Goal: Task Accomplishment & Management: Manage account settings

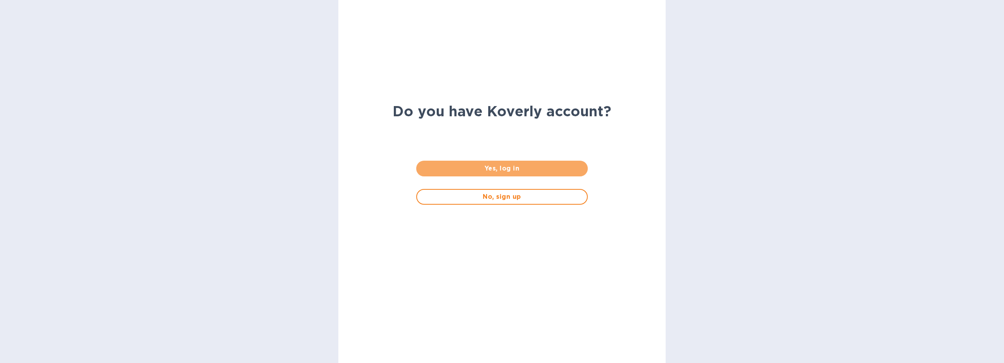
click at [483, 166] on span "Yes, log in" at bounding box center [501, 168] width 159 height 9
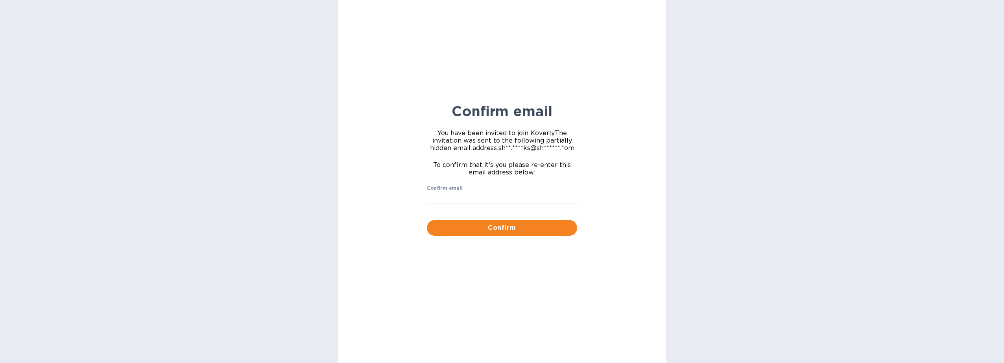
drag, startPoint x: 472, startPoint y: 186, endPoint x: 467, endPoint y: 199, distance: 13.6
click at [472, 187] on div "Confirm email ​" at bounding box center [502, 200] width 150 height 28
click at [467, 199] on input "Confirm email" at bounding box center [502, 198] width 150 height 12
click at [427, 157] on div "To confirm that it’s you please re-enter this email address below:" at bounding box center [502, 169] width 160 height 24
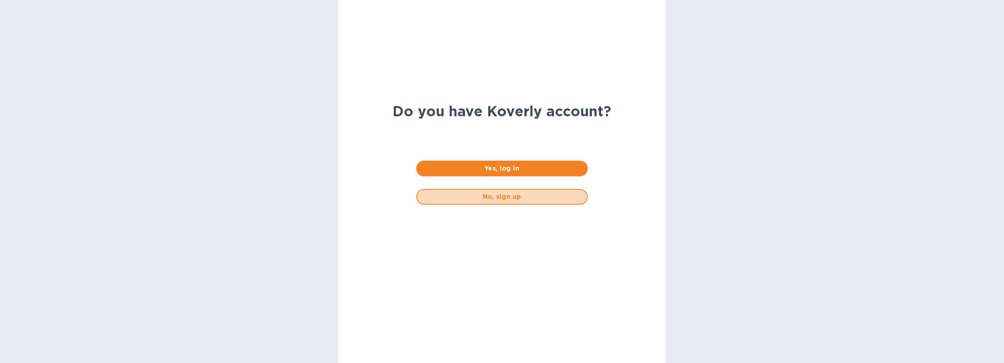
click at [477, 199] on span "No, sign up" at bounding box center [501, 196] width 157 height 9
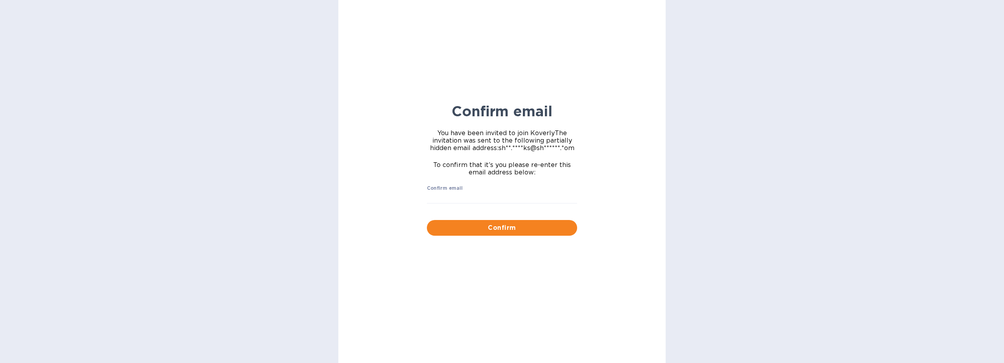
click at [457, 196] on input "Confirm email" at bounding box center [502, 198] width 150 height 12
type input "shaq.starks@shipspry.com"
click at [460, 227] on span "Confirm" at bounding box center [502, 227] width 138 height 9
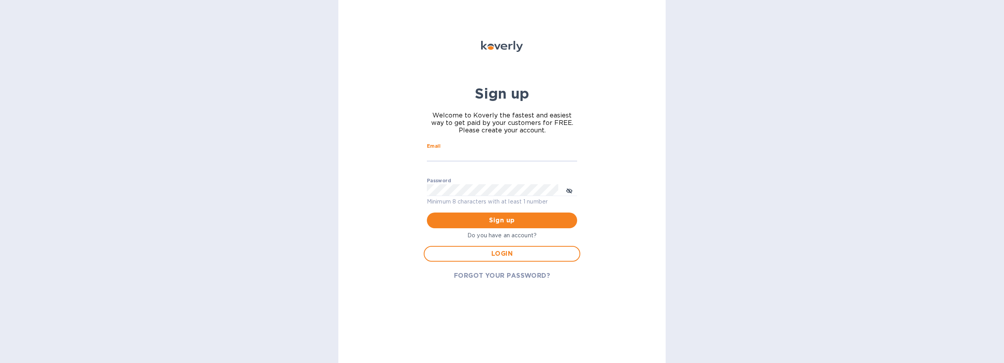
click at [460, 153] on input "Email" at bounding box center [502, 156] width 150 height 12
type input "shaq.starks@shipspry.com"
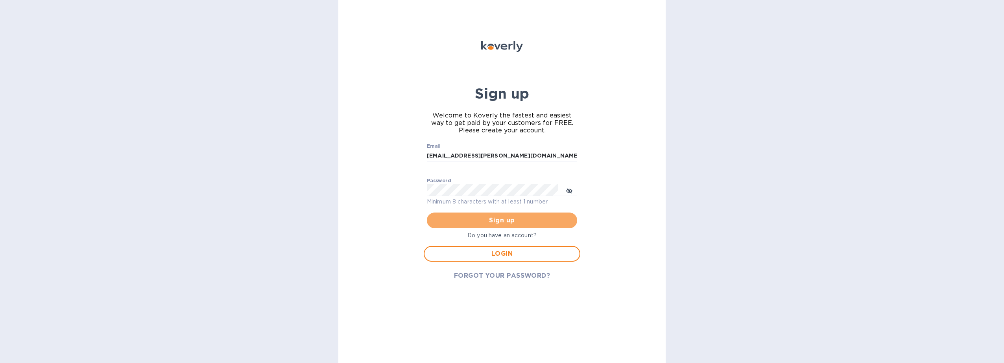
click at [467, 220] on span "Sign up" at bounding box center [502, 220] width 138 height 9
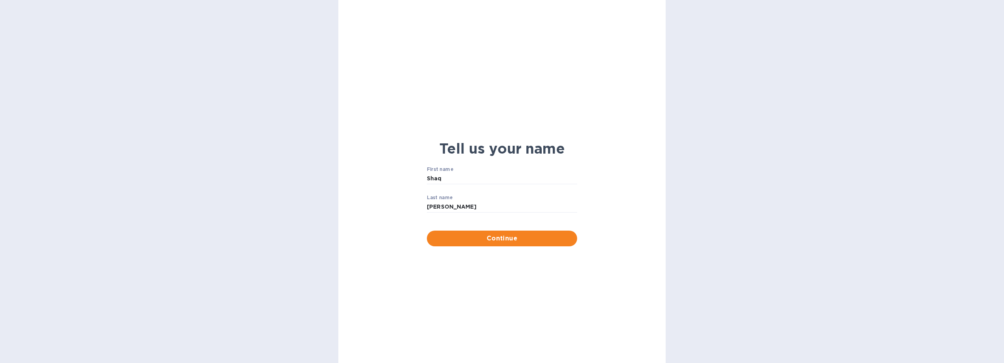
click at [470, 238] on span "Continue" at bounding box center [502, 238] width 138 height 9
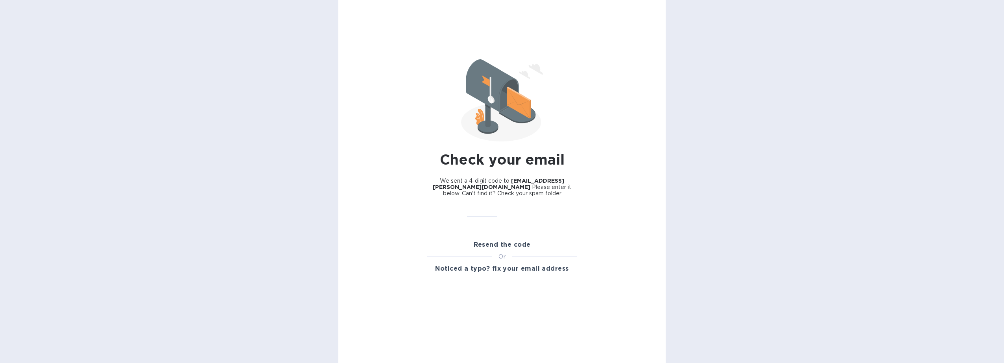
click at [474, 215] on input "text" at bounding box center [482, 212] width 31 height 12
click at [440, 212] on input "text" at bounding box center [442, 212] width 31 height 12
type input "7"
type input "4"
type input "1"
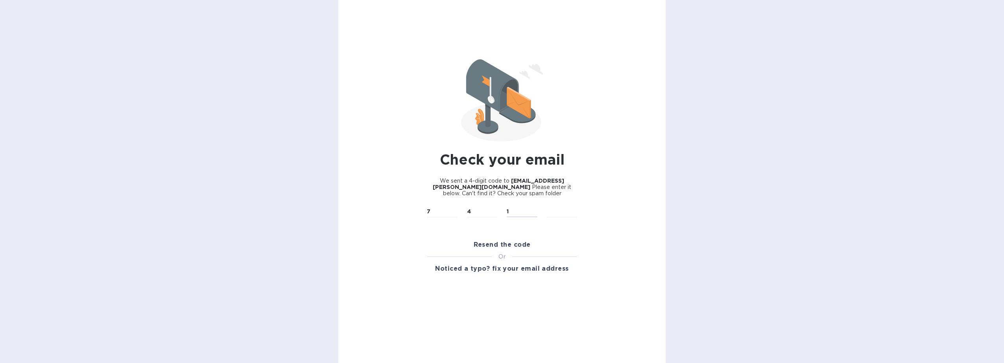
type input "6"
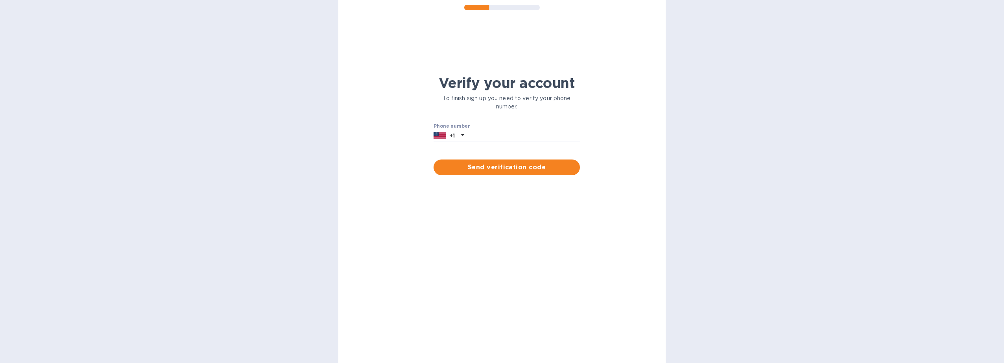
click at [491, 126] on div "Phone number +1" at bounding box center [507, 133] width 146 height 18
click at [488, 135] on input "text" at bounding box center [523, 136] width 113 height 12
type input "3133035646"
click at [550, 165] on span "Send verification code" at bounding box center [507, 167] width 134 height 9
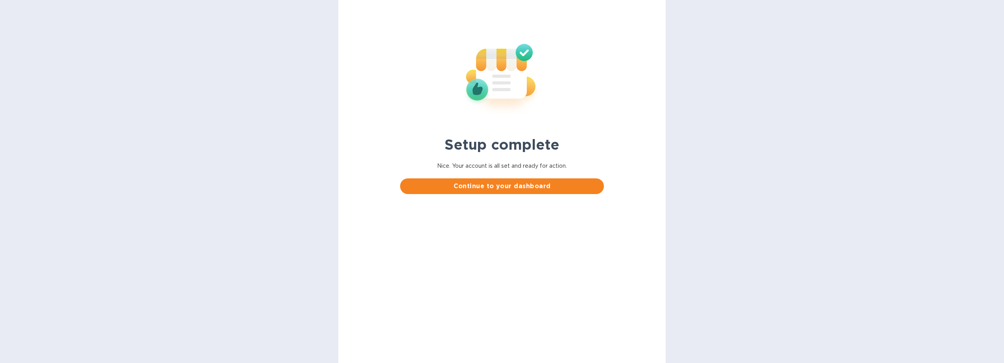
click at [482, 184] on span "Continue to your dashboard" at bounding box center [501, 186] width 191 height 9
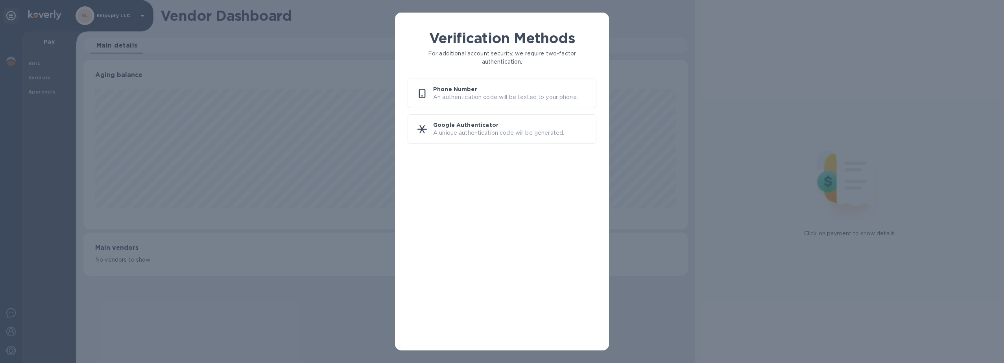
scroll to position [170, 604]
click at [486, 94] on p "An authentication code will be texted to your phone." at bounding box center [511, 97] width 157 height 8
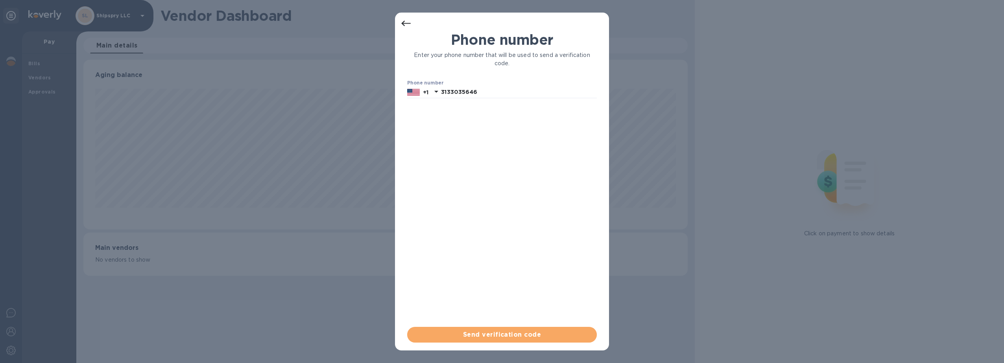
click at [497, 336] on span "Send verification code" at bounding box center [501, 334] width 177 height 9
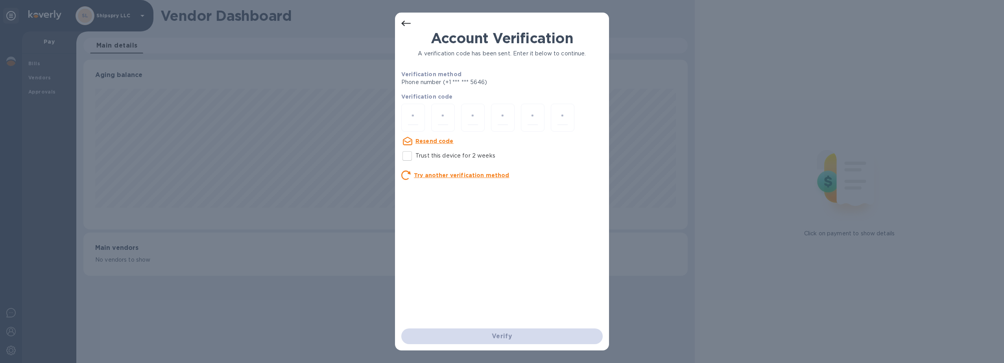
click at [417, 115] on input "number" at bounding box center [413, 118] width 10 height 15
type input "5"
type input "7"
type input "2"
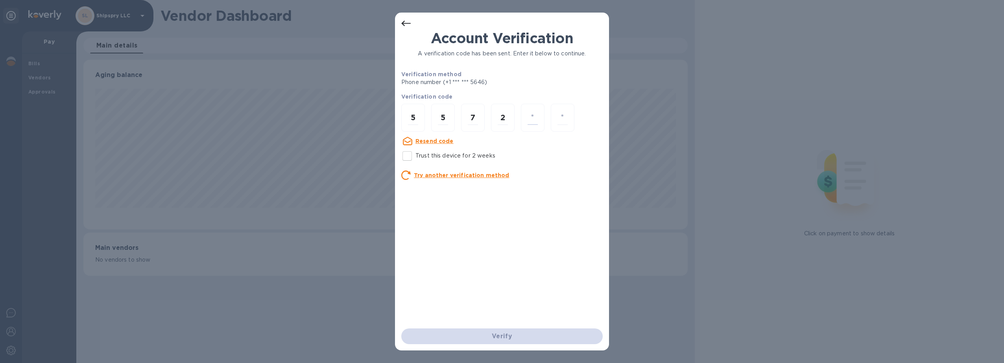
type input "1"
type input "2"
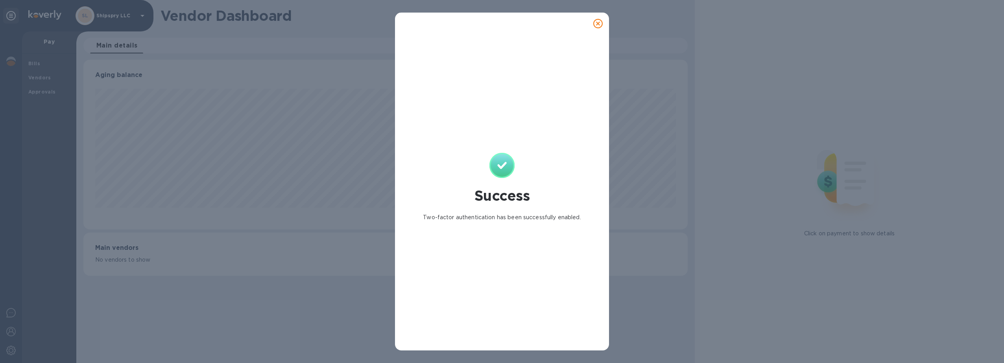
click at [600, 24] on icon at bounding box center [597, 23] width 9 height 9
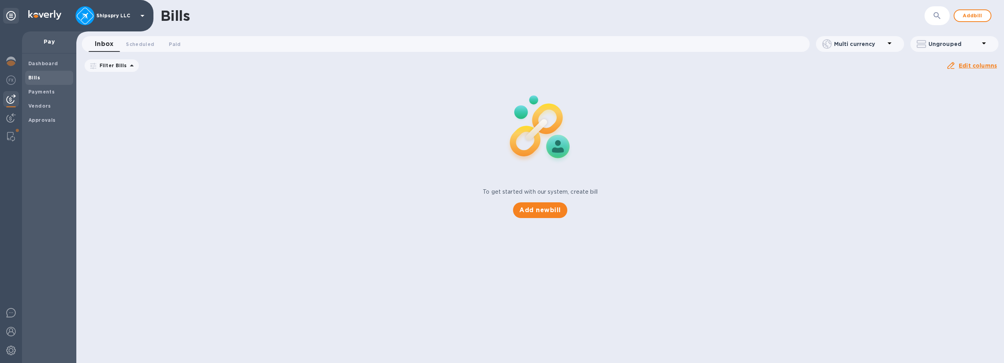
click at [39, 94] on b "Payments" at bounding box center [41, 92] width 26 height 6
